Goal: Information Seeking & Learning: Understand process/instructions

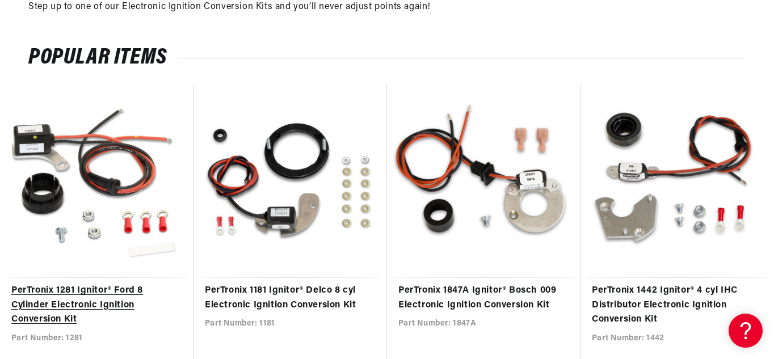
click at [111, 294] on link "PerTronix 1281 Ignitor® Ford 8 Cylinder Electronic Ignition Conversion Kit" at bounding box center [96, 306] width 171 height 44
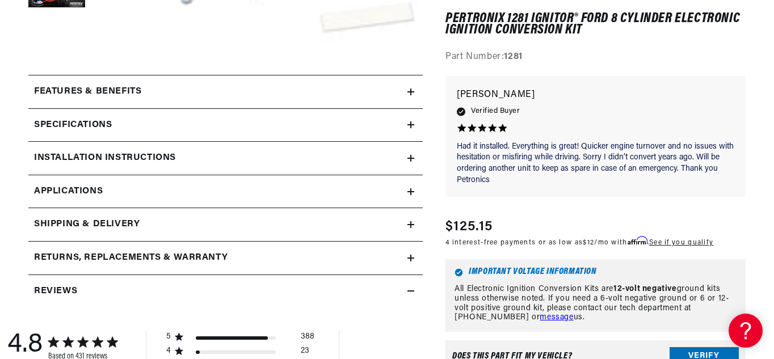
scroll to position [461, 0]
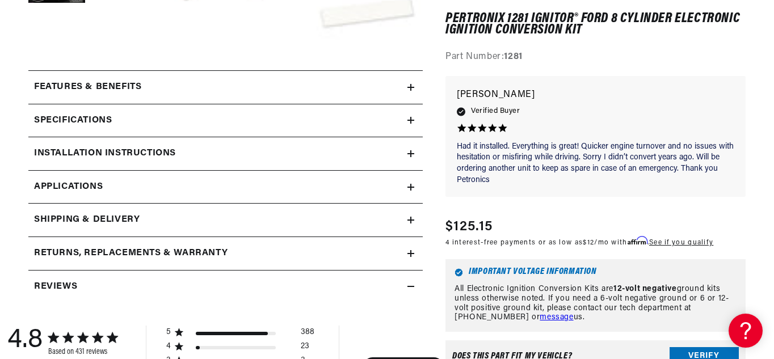
click at [131, 156] on h2 "Installation instructions" at bounding box center [105, 153] width 142 height 15
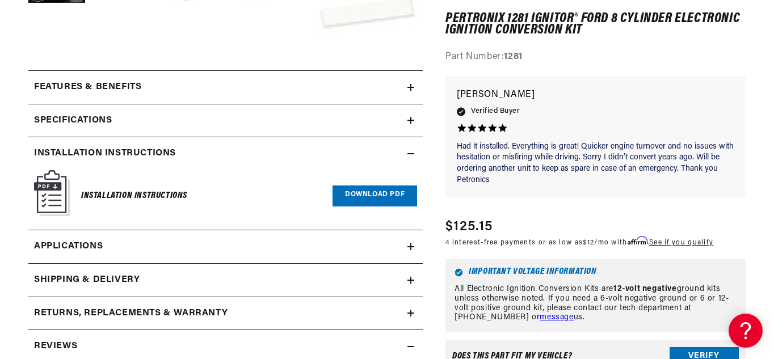
click at [85, 240] on span "Applications" at bounding box center [68, 246] width 69 height 15
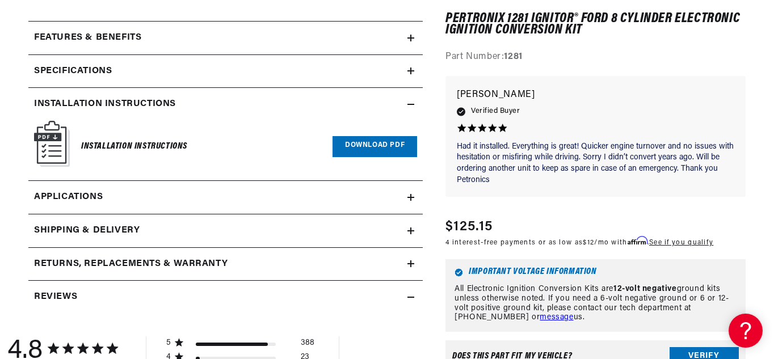
scroll to position [511, 0]
click at [187, 35] on div "Features & Benefits" at bounding box center [217, 37] width 379 height 15
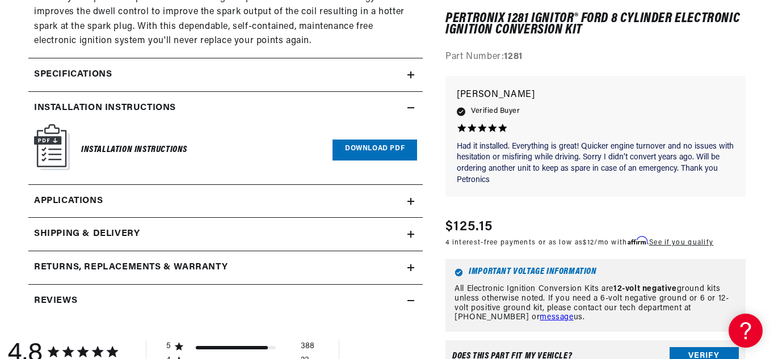
scroll to position [941, 0]
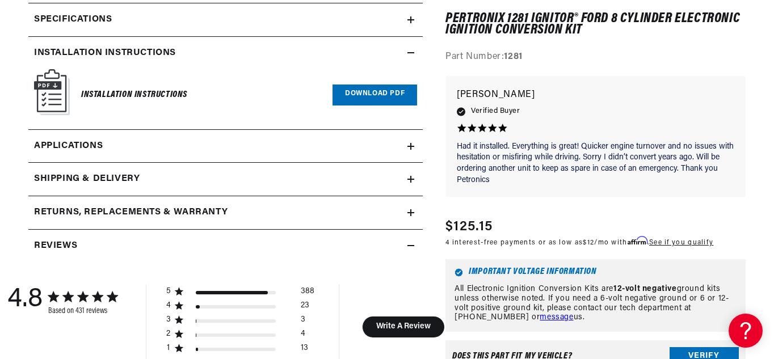
click at [145, 22] on div "Specifications" at bounding box center [217, 19] width 379 height 15
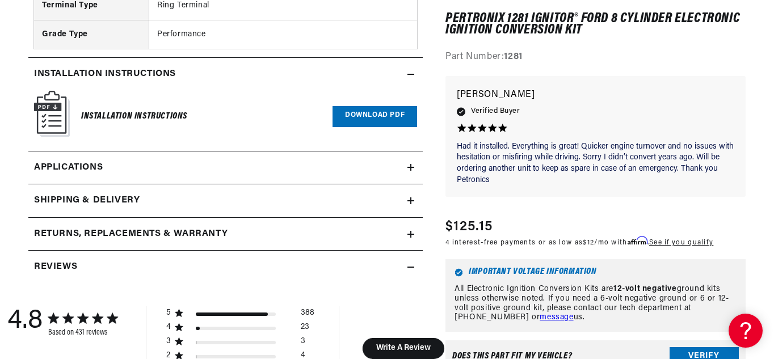
scroll to position [0, 672]
click at [348, 110] on link "Download PDF" at bounding box center [374, 116] width 85 height 21
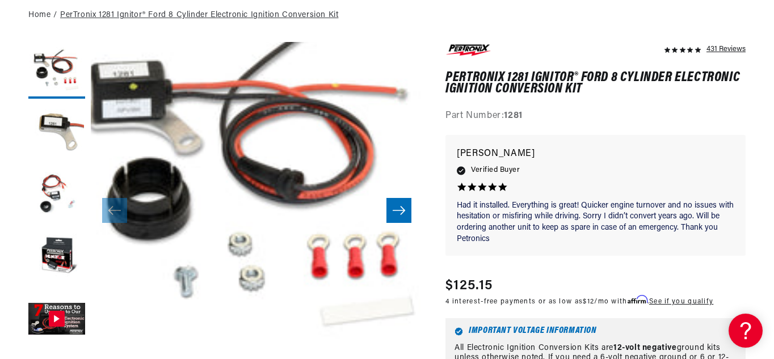
scroll to position [0, 0]
